Goal: Check status: Check status

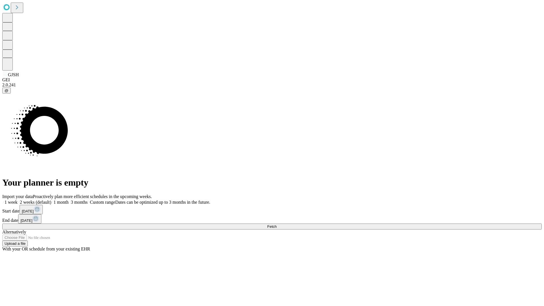
click at [277, 224] on span "Fetch" at bounding box center [271, 226] width 9 height 4
